Goal: Find specific page/section

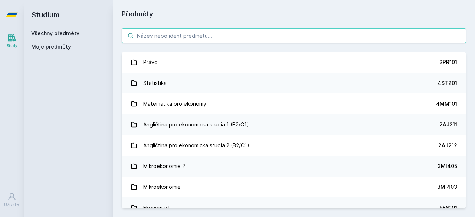
click at [224, 38] on input "search" at bounding box center [294, 35] width 345 height 15
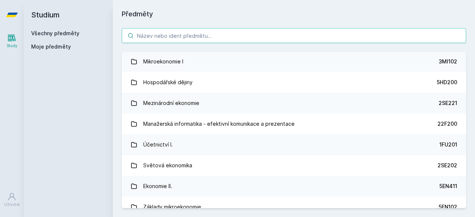
scroll to position [191, 0]
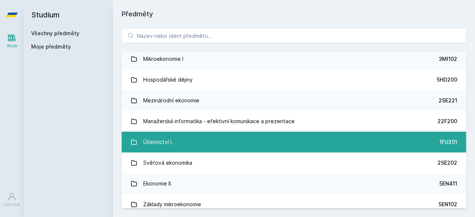
click at [205, 143] on link "Účetnictví I. 1FU201" at bounding box center [294, 142] width 345 height 21
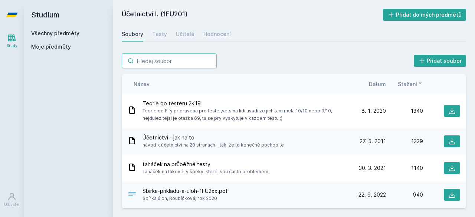
click at [176, 65] on input "search" at bounding box center [169, 60] width 95 height 15
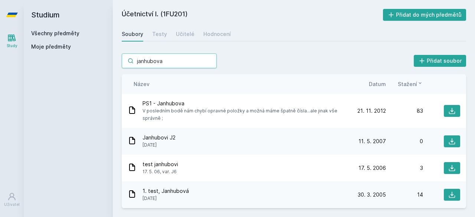
type input "janhubova"
click at [378, 83] on span "Datum" at bounding box center [377, 84] width 17 height 8
click at [374, 85] on span "Datum" at bounding box center [371, 84] width 17 height 8
click at [364, 83] on div "Datum" at bounding box center [367, 84] width 37 height 8
click at [371, 83] on span "Datum" at bounding box center [371, 84] width 17 height 8
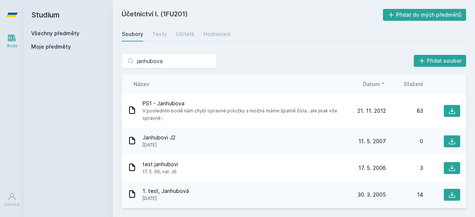
click at [371, 83] on span "Datum" at bounding box center [371, 84] width 17 height 8
click at [383, 82] on icon at bounding box center [383, 83] width 6 height 6
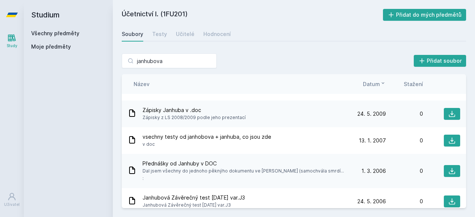
scroll to position [542, 0]
